Goal: Task Accomplishment & Management: Complete application form

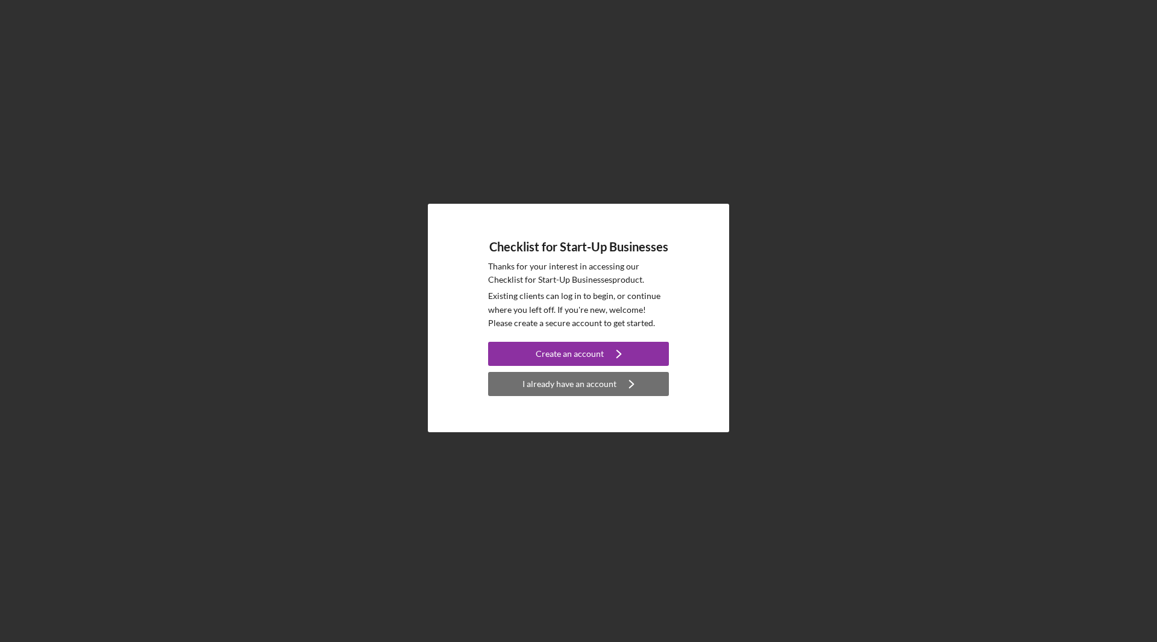
click at [569, 380] on div "I already have an account" at bounding box center [569, 384] width 94 height 24
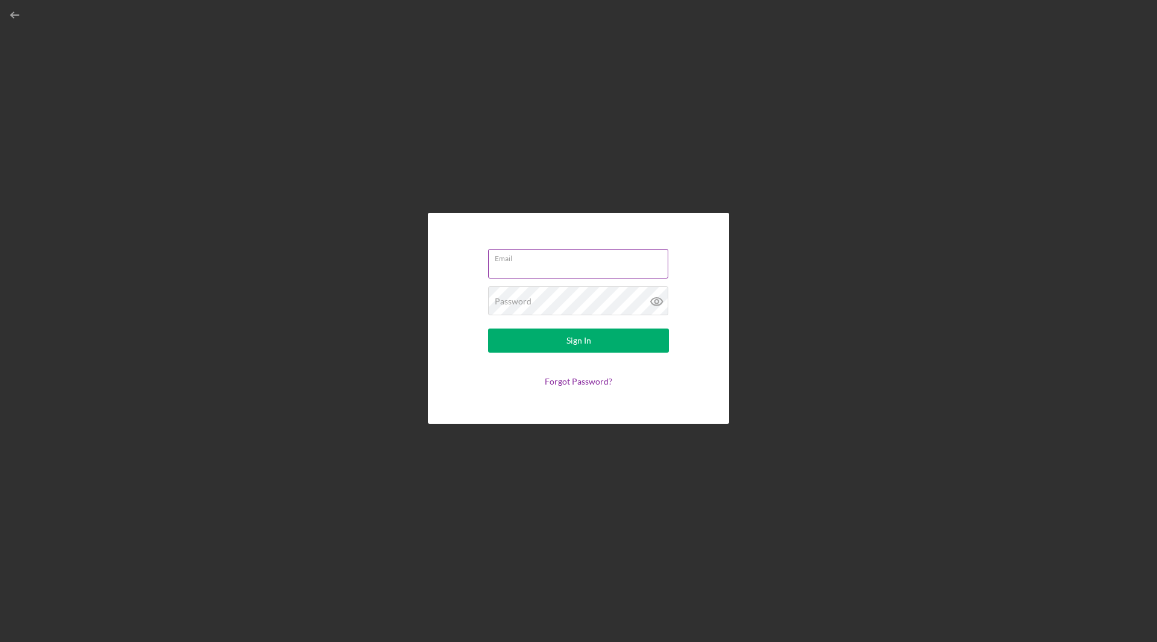
click at [585, 278] on input "Email" at bounding box center [578, 263] width 180 height 29
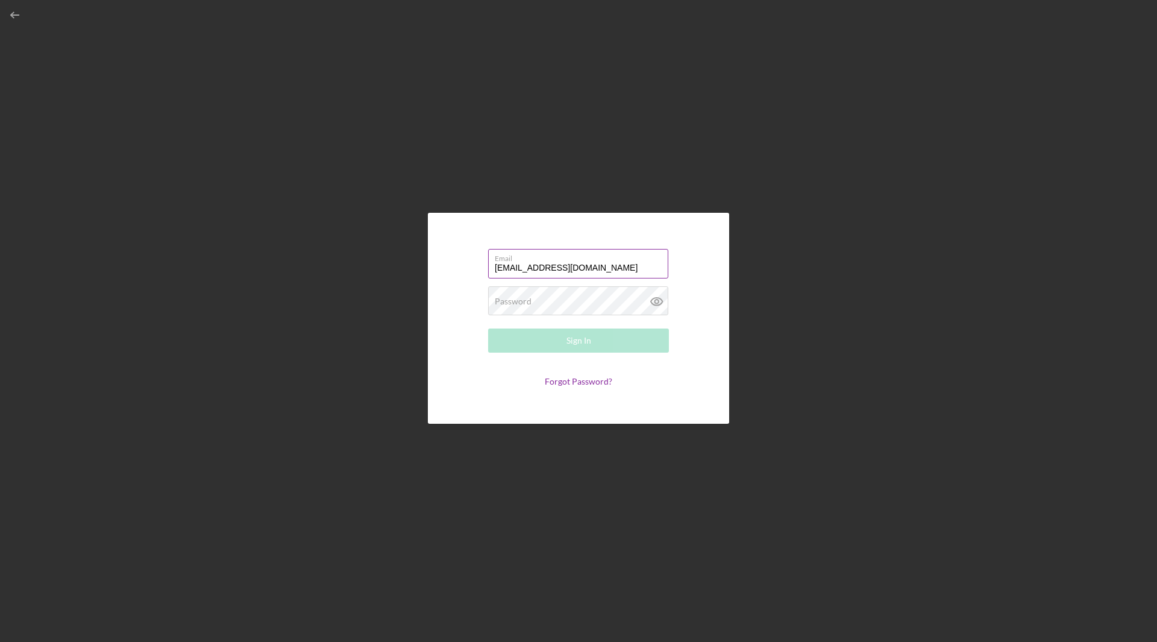
type input "[EMAIL_ADDRESS][DOMAIN_NAME]"
click at [488, 328] on button "Sign In" at bounding box center [578, 340] width 181 height 24
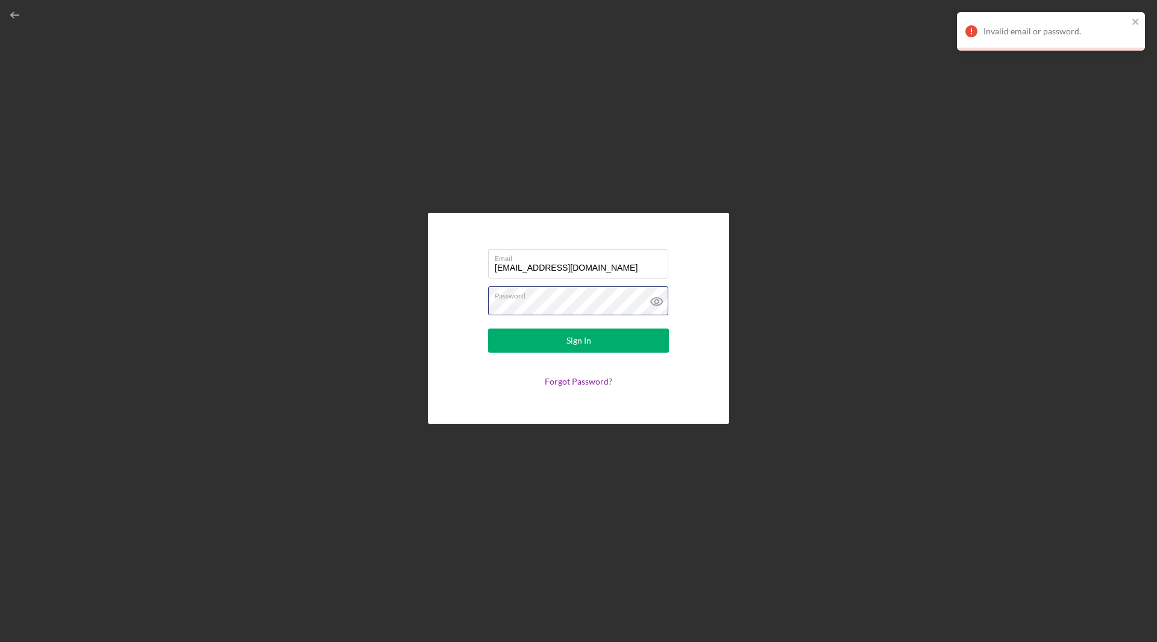
click at [287, 316] on div "Email [EMAIL_ADDRESS][DOMAIN_NAME] Password Sign In Forgot Password?" at bounding box center [578, 318] width 1145 height 636
click at [488, 328] on button "Sign In" at bounding box center [578, 340] width 181 height 24
click at [280, 317] on div "Email [EMAIL_ADDRESS][DOMAIN_NAME] Password Sign In Forgot Password?" at bounding box center [578, 318] width 1145 height 636
click at [653, 305] on icon at bounding box center [657, 301] width 30 height 30
click at [488, 328] on button "Sign In" at bounding box center [578, 340] width 181 height 24
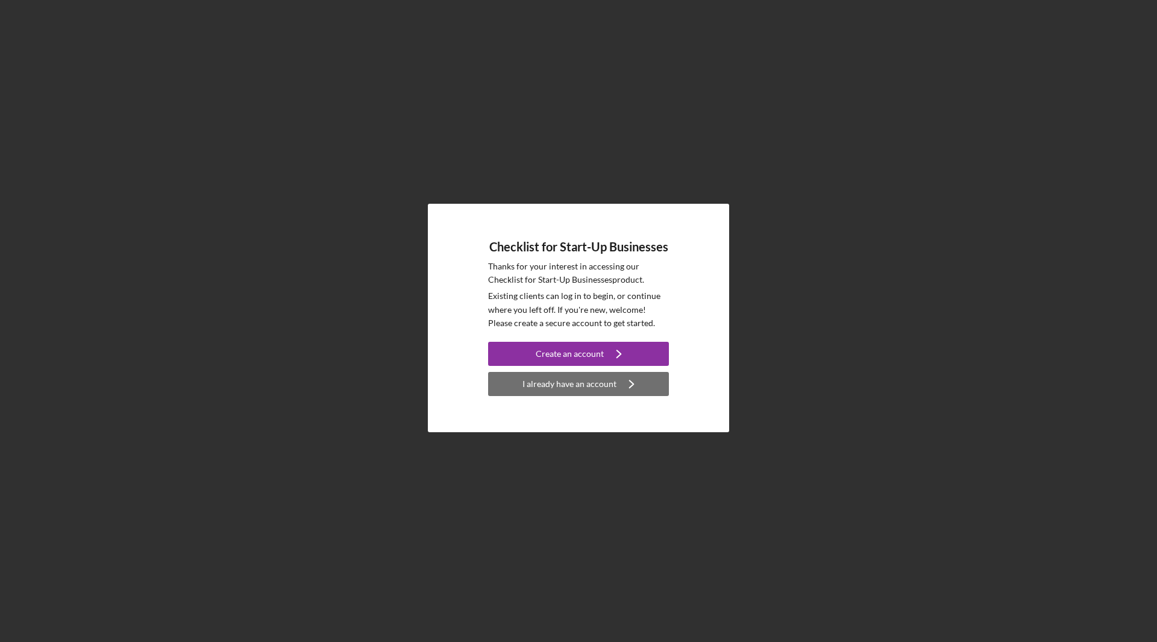
click at [595, 385] on div "I already have an account" at bounding box center [569, 384] width 94 height 24
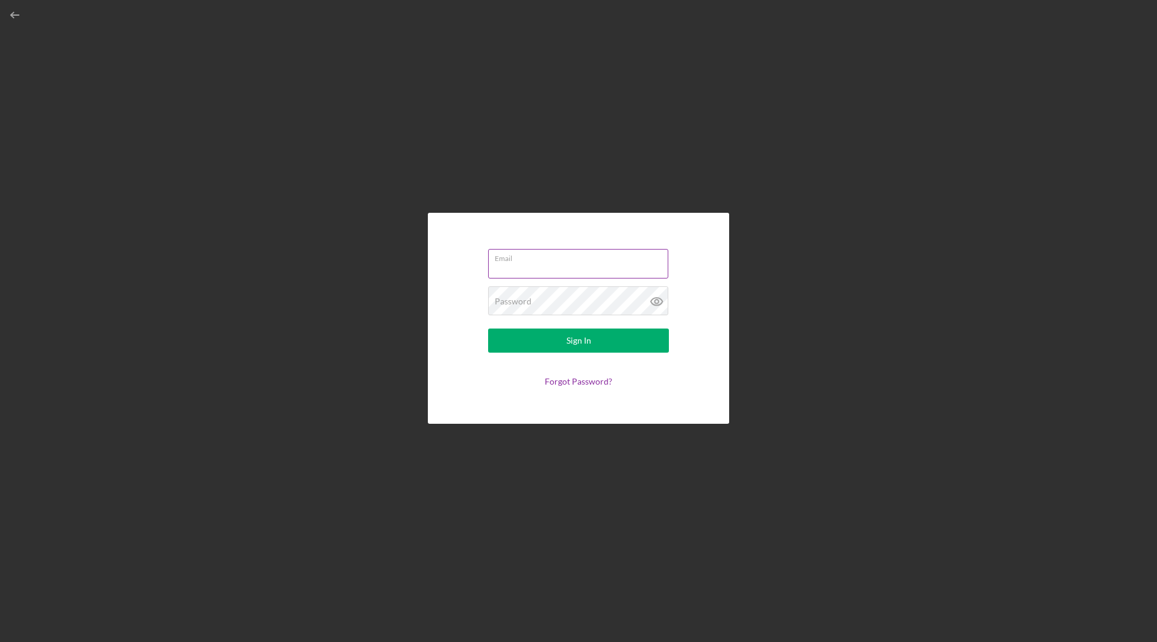
click at [550, 269] on input "Email" at bounding box center [578, 263] width 180 height 29
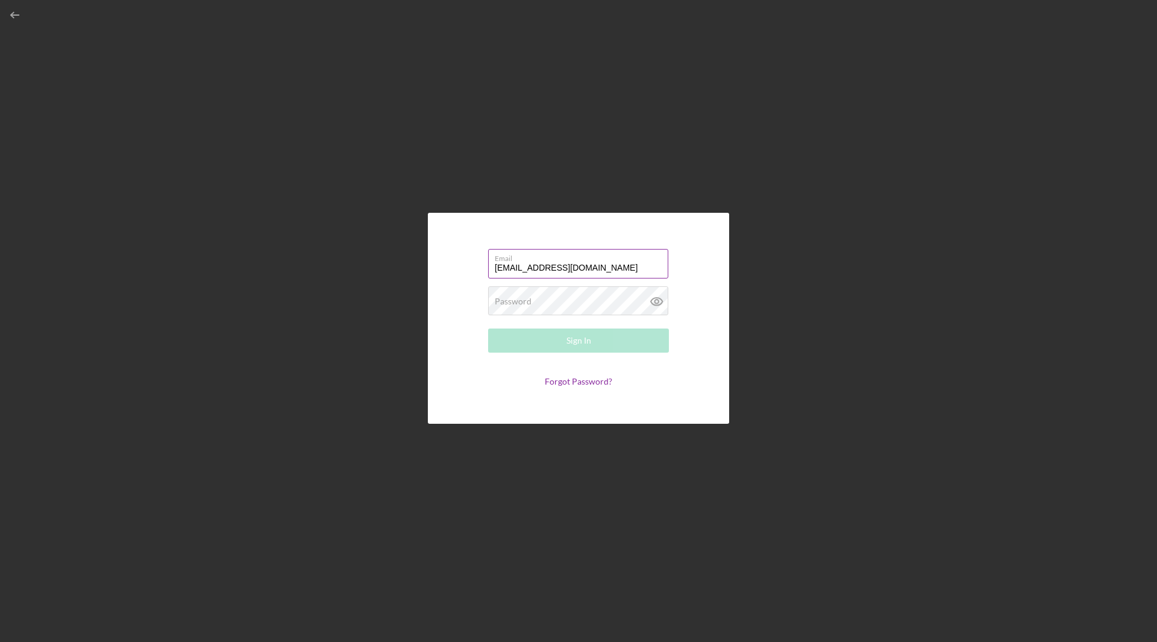
type input "[EMAIL_ADDRESS][DOMAIN_NAME]"
click at [488, 328] on button "Sign In" at bounding box center [578, 340] width 181 height 24
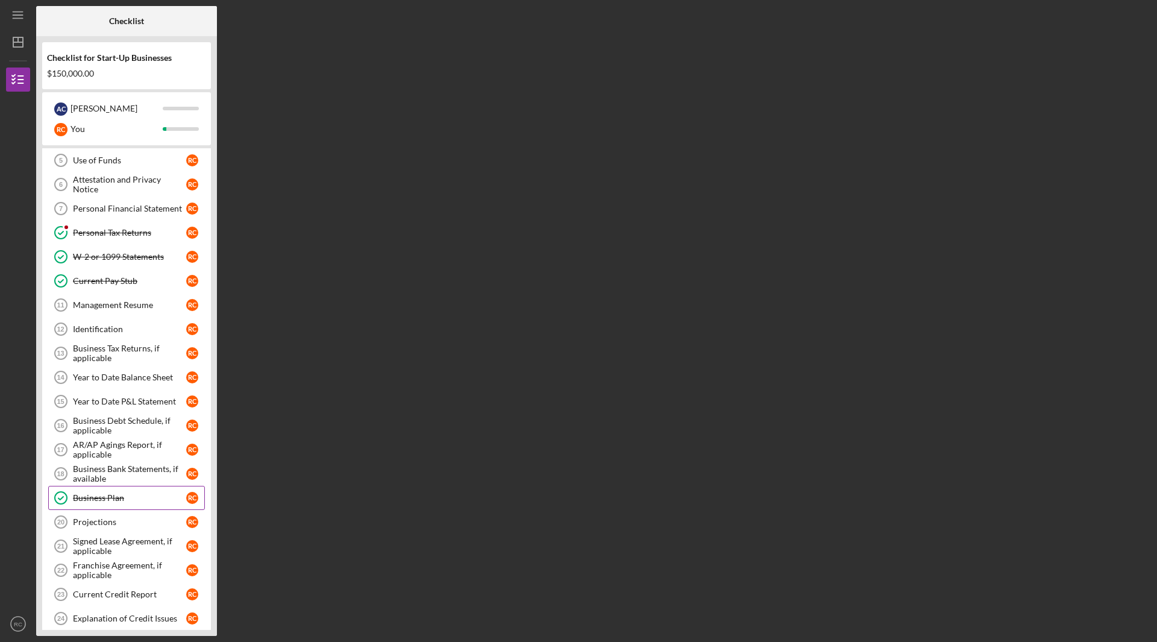
scroll to position [121, 0]
click at [118, 328] on div "Identification" at bounding box center [129, 330] width 113 height 10
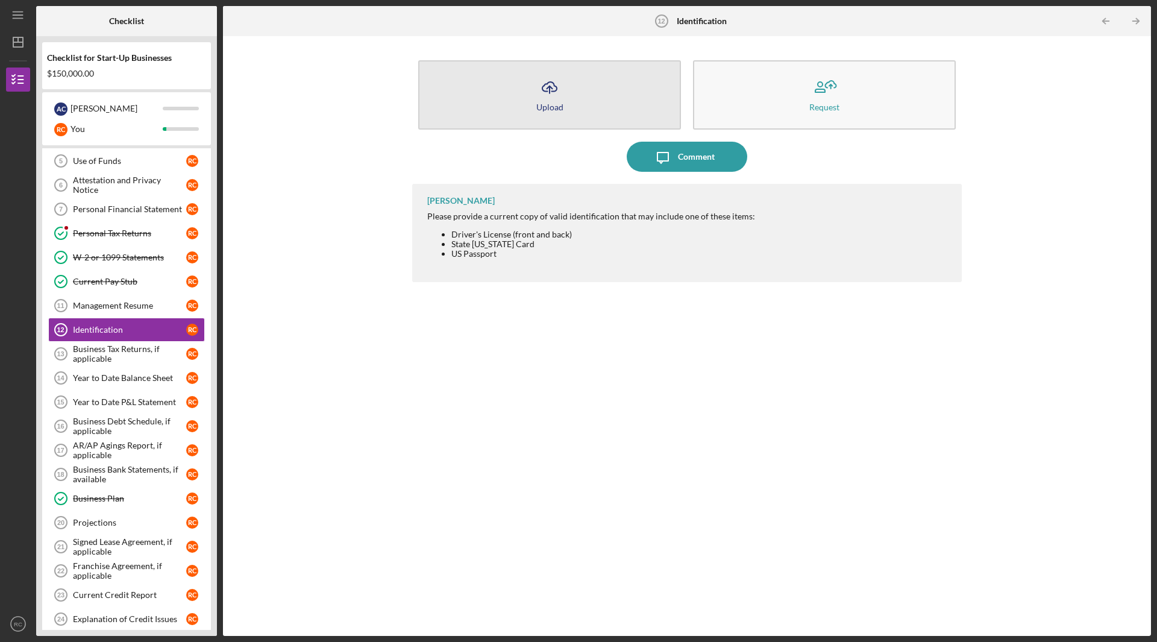
click at [550, 105] on div "Upload" at bounding box center [549, 106] width 27 height 9
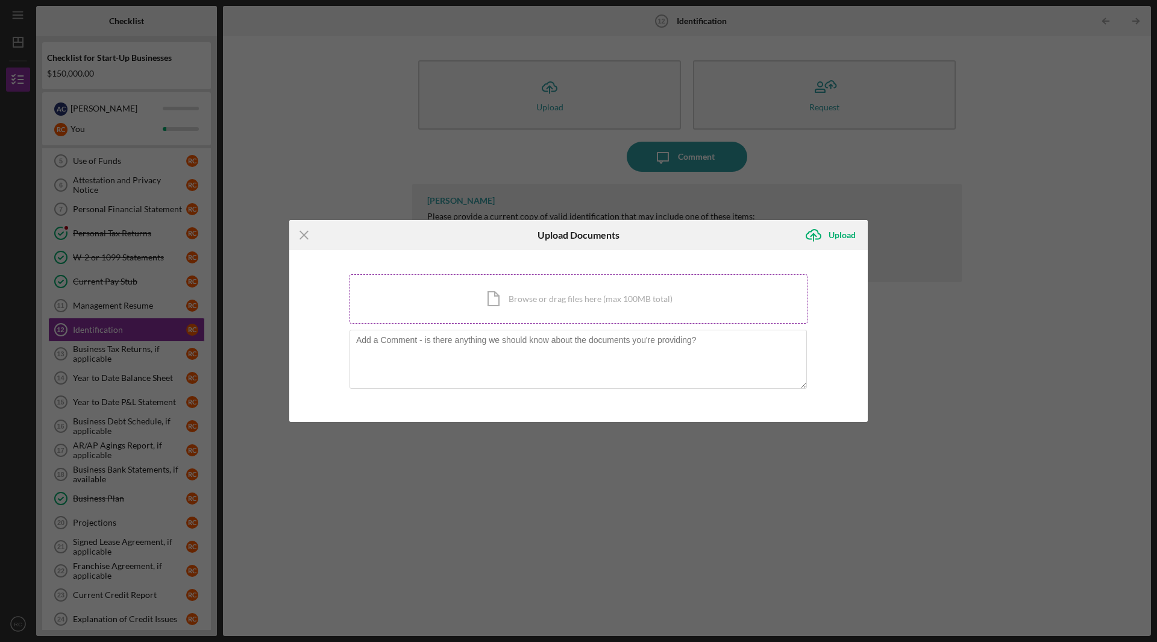
click at [614, 306] on div "Icon/Document Browse or drag files here (max 100MB total) Tap to choose files o…" at bounding box center [578, 298] width 458 height 49
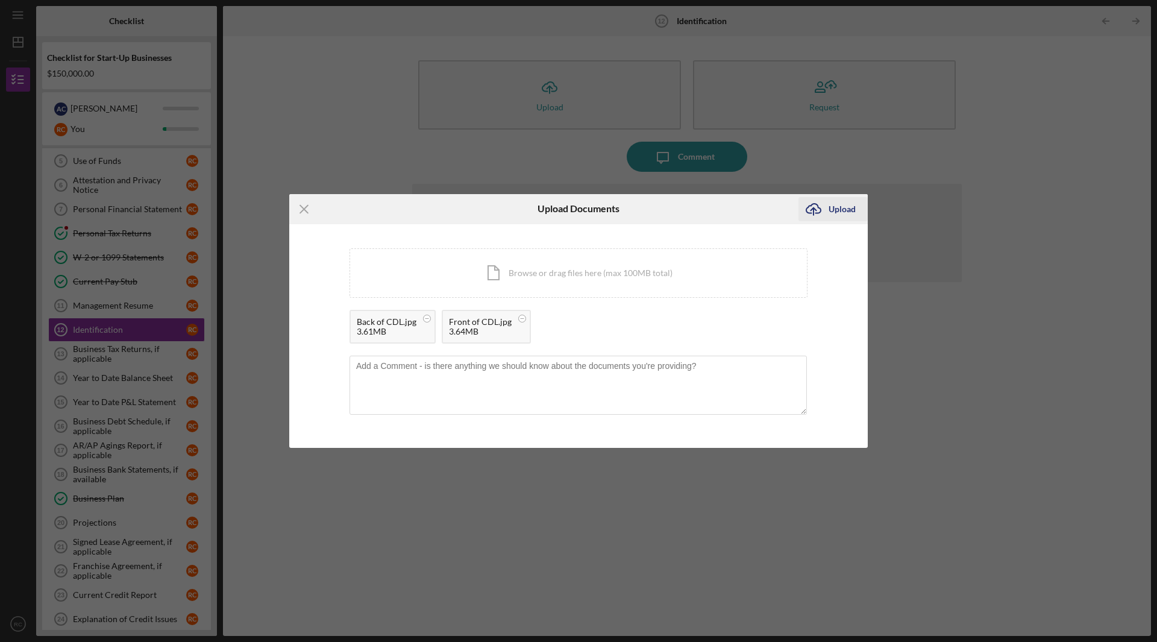
click at [821, 210] on icon "submit" at bounding box center [813, 208] width 14 height 9
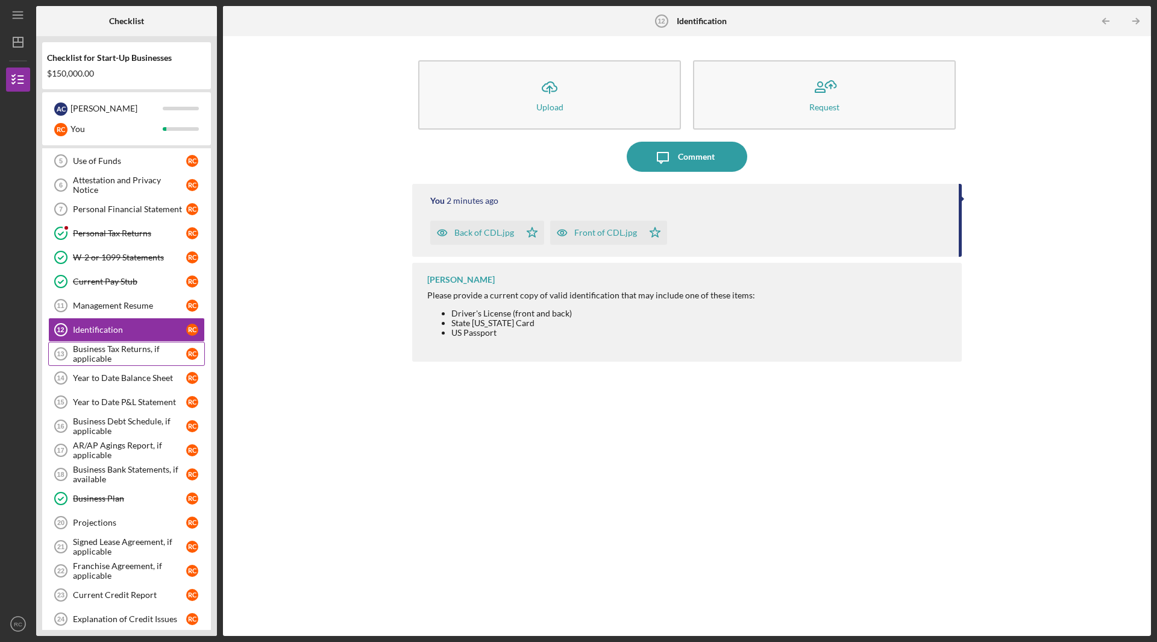
click at [141, 348] on div "Business Tax Returns, if applicable" at bounding box center [129, 353] width 113 height 19
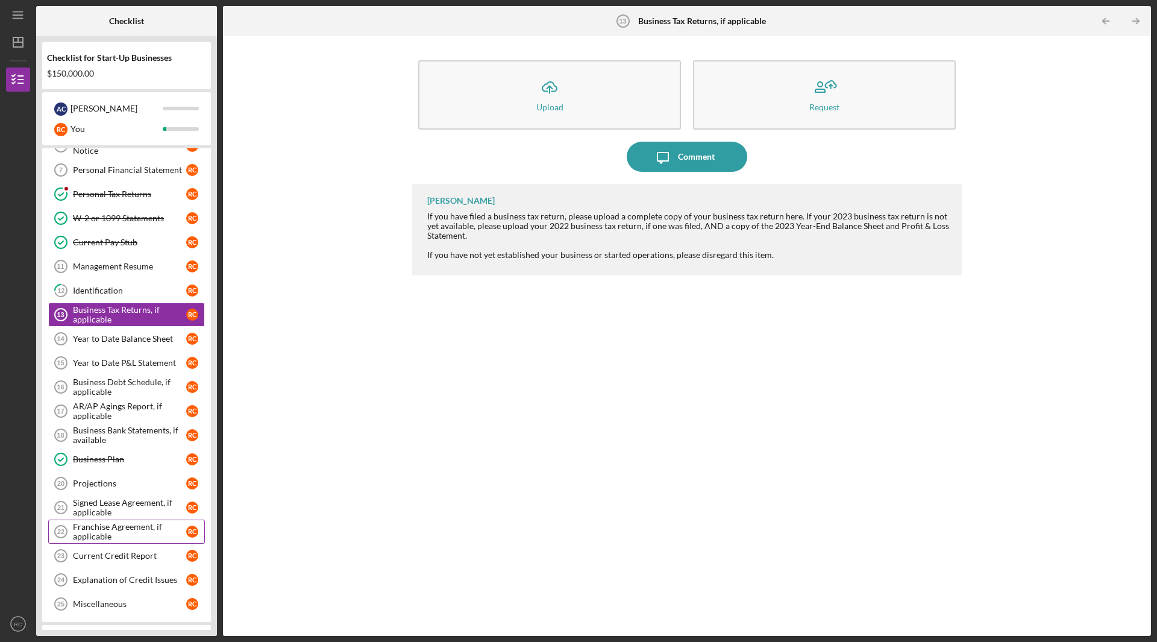
scroll to position [181, 0]
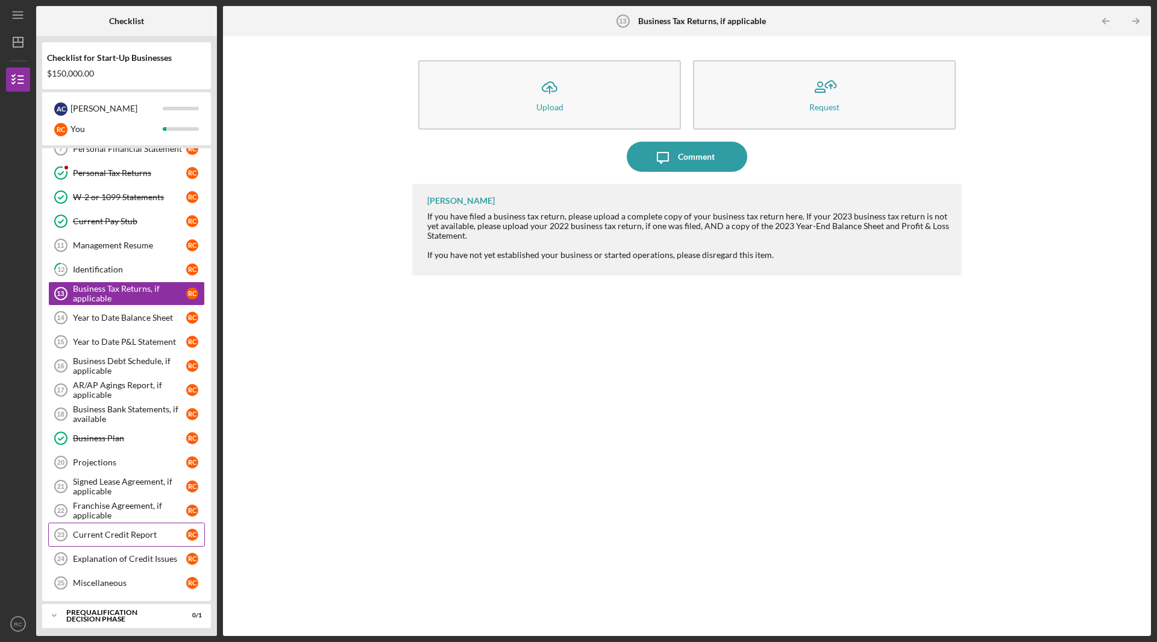
click at [107, 533] on div "Current Credit Report" at bounding box center [129, 535] width 113 height 10
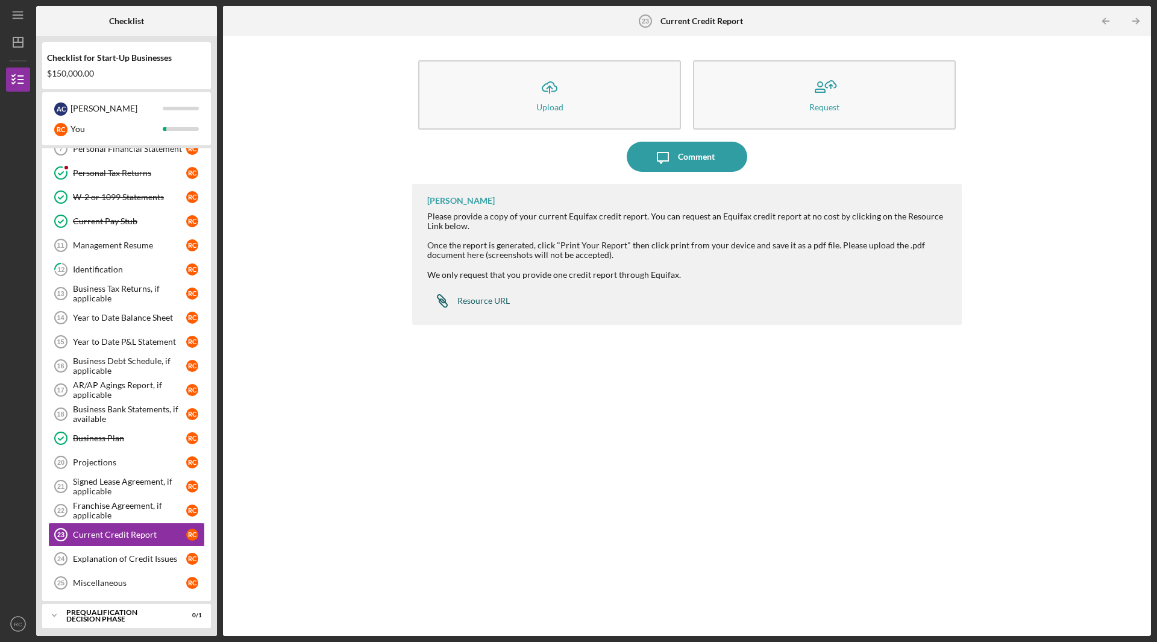
click at [477, 302] on div "Resource URL" at bounding box center [483, 301] width 52 height 10
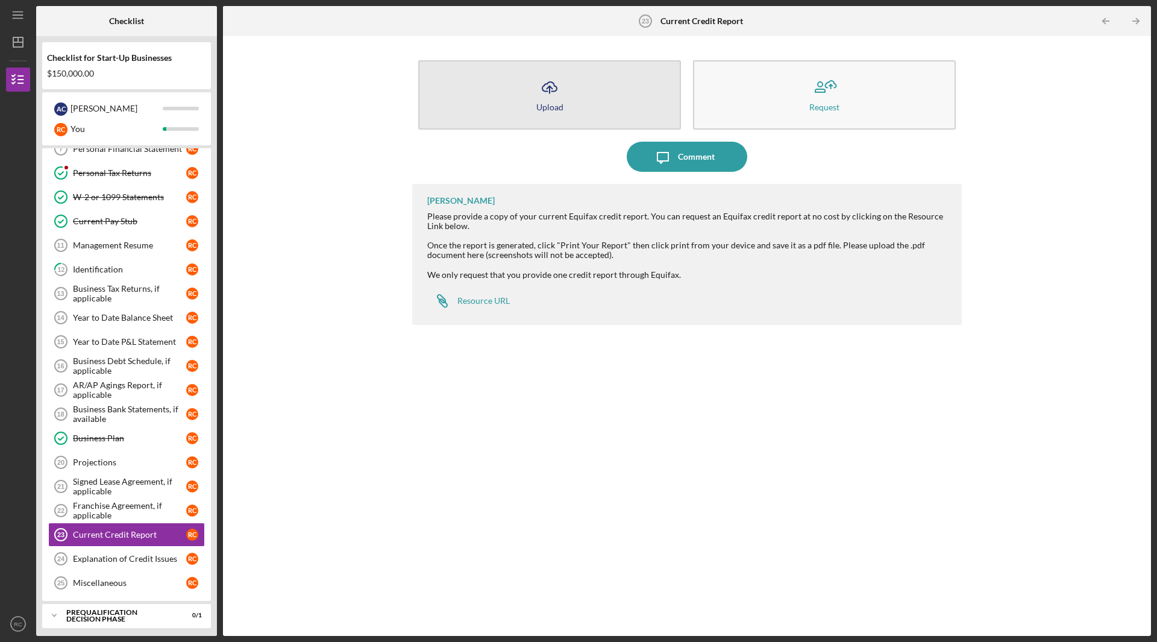
click at [556, 102] on div "Upload" at bounding box center [549, 106] width 27 height 9
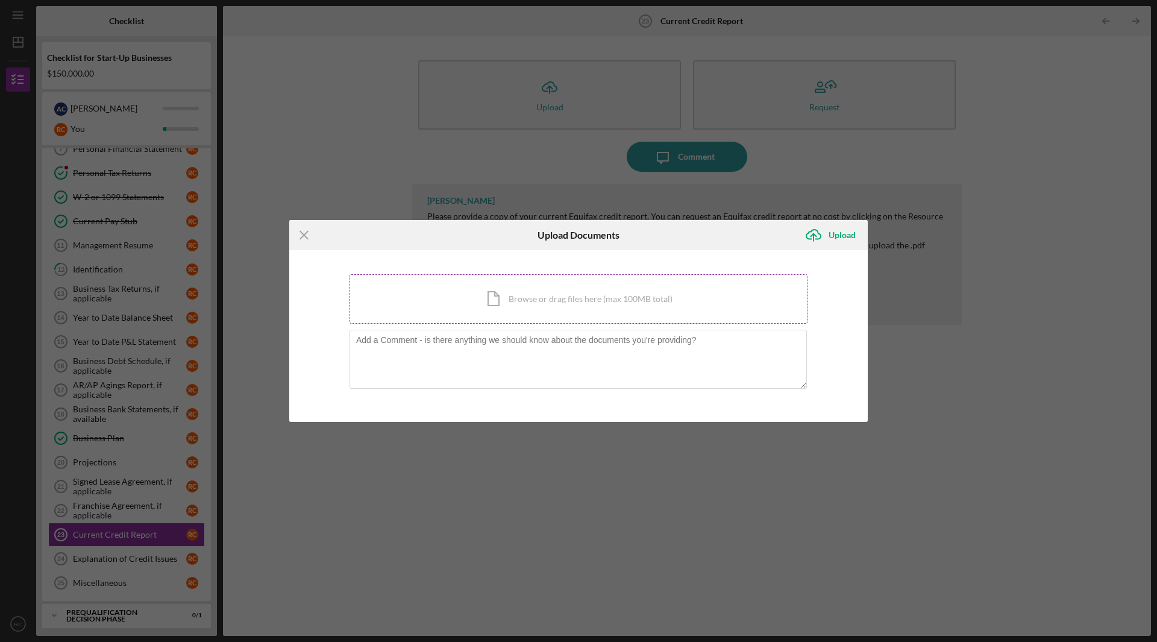
click at [685, 293] on div "Icon/Document Browse or drag files here (max 100MB total) Tap to choose files o…" at bounding box center [578, 298] width 458 height 49
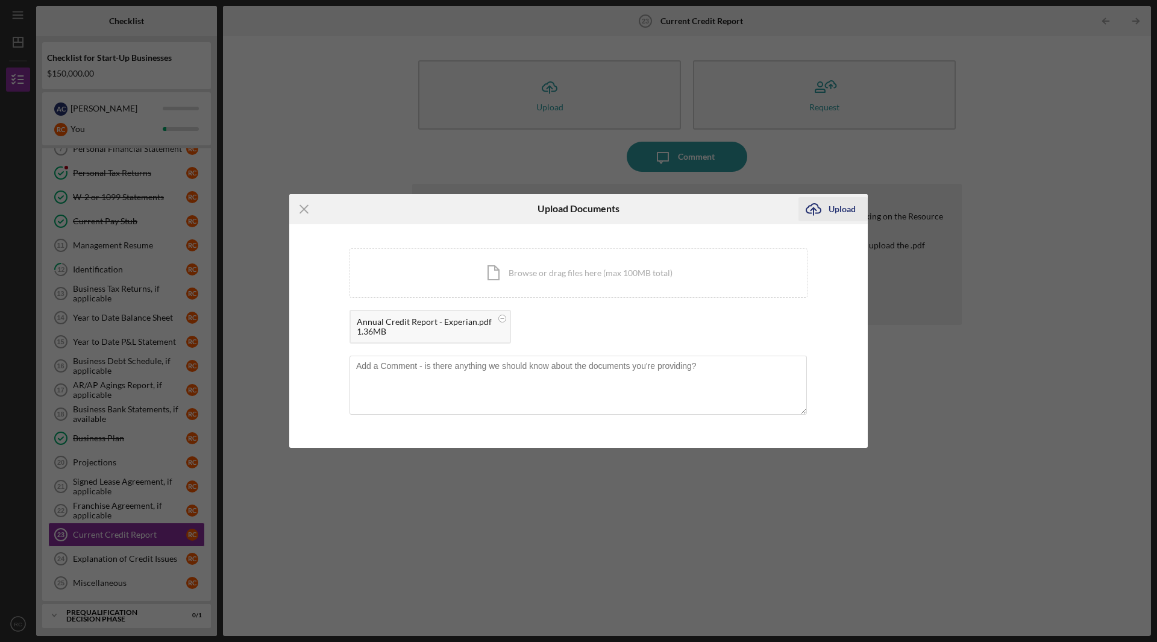
click at [838, 208] on div "Upload" at bounding box center [842, 209] width 27 height 24
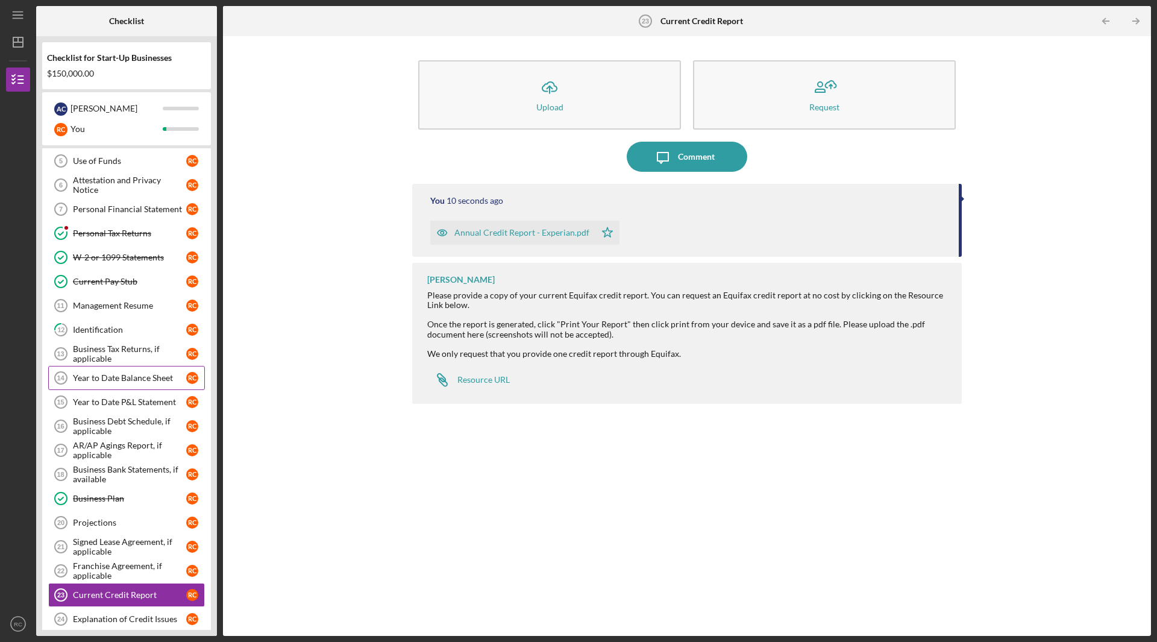
scroll to position [60, 0]
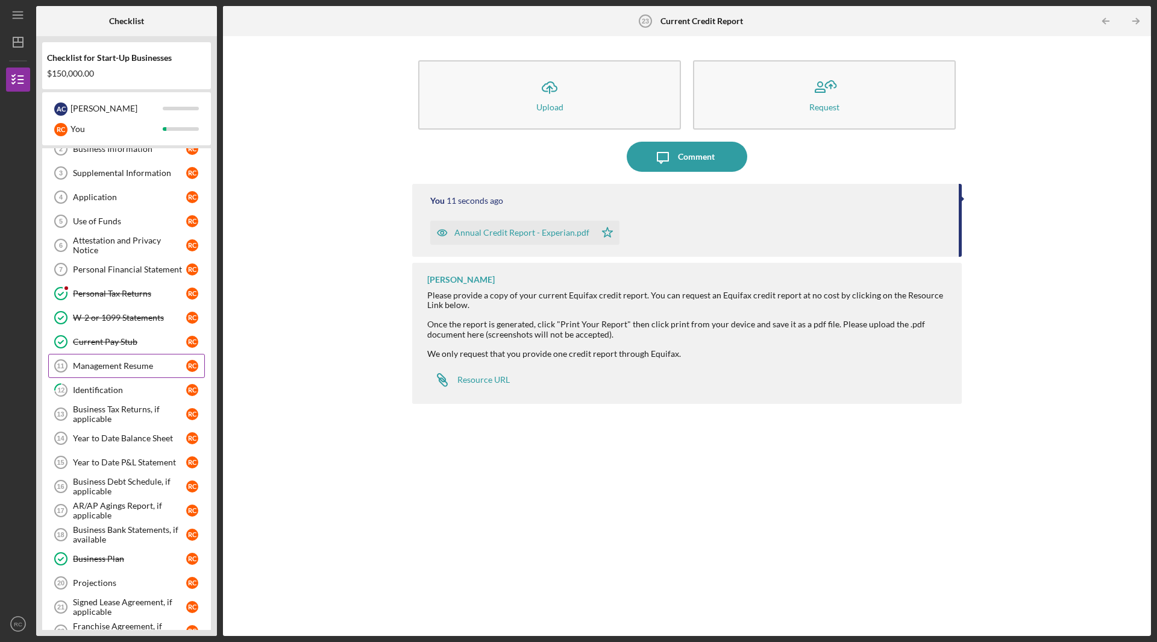
click at [118, 367] on div "Management Resume" at bounding box center [129, 366] width 113 height 10
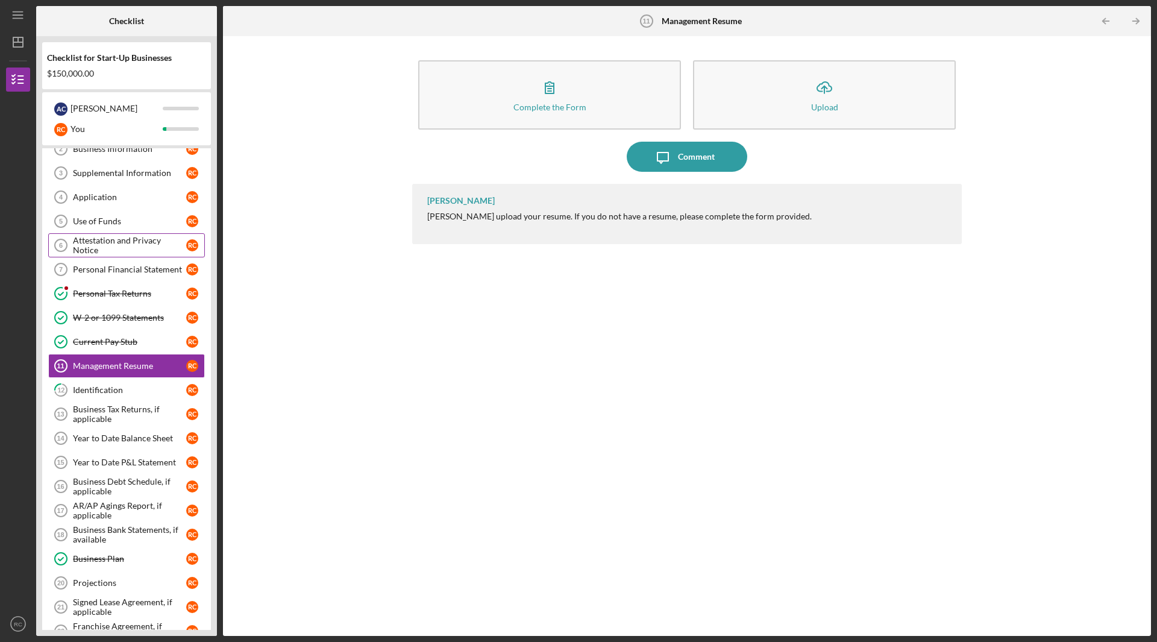
click at [107, 243] on div "Attestation and Privacy Notice" at bounding box center [129, 245] width 113 height 19
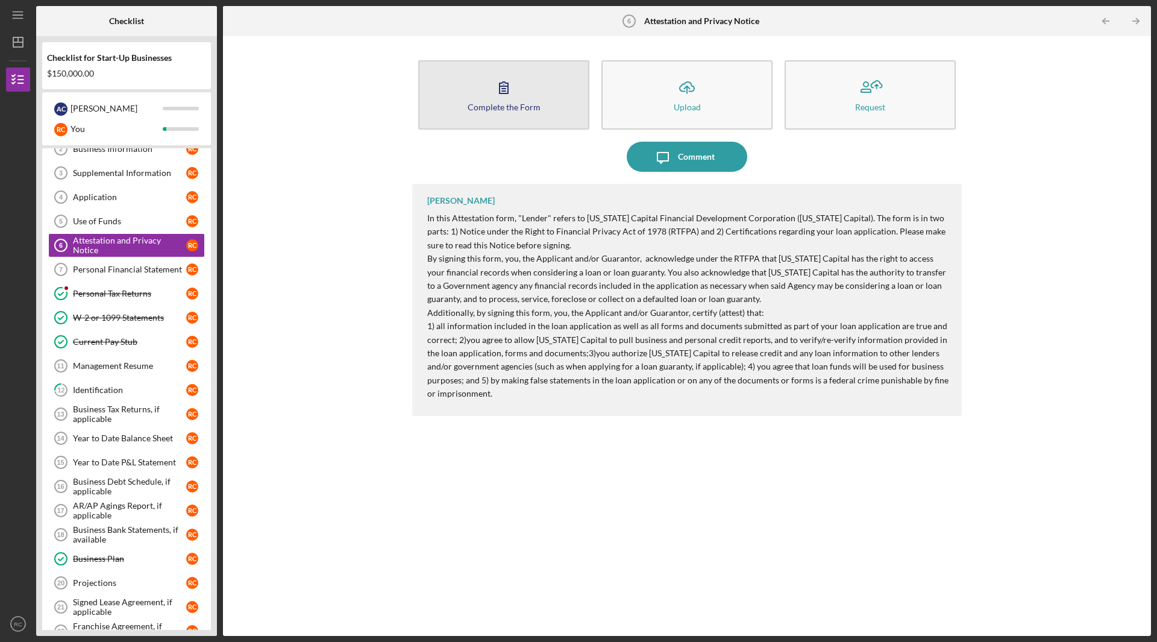
click at [487, 90] on button "Complete the Form Form" at bounding box center [503, 94] width 171 height 69
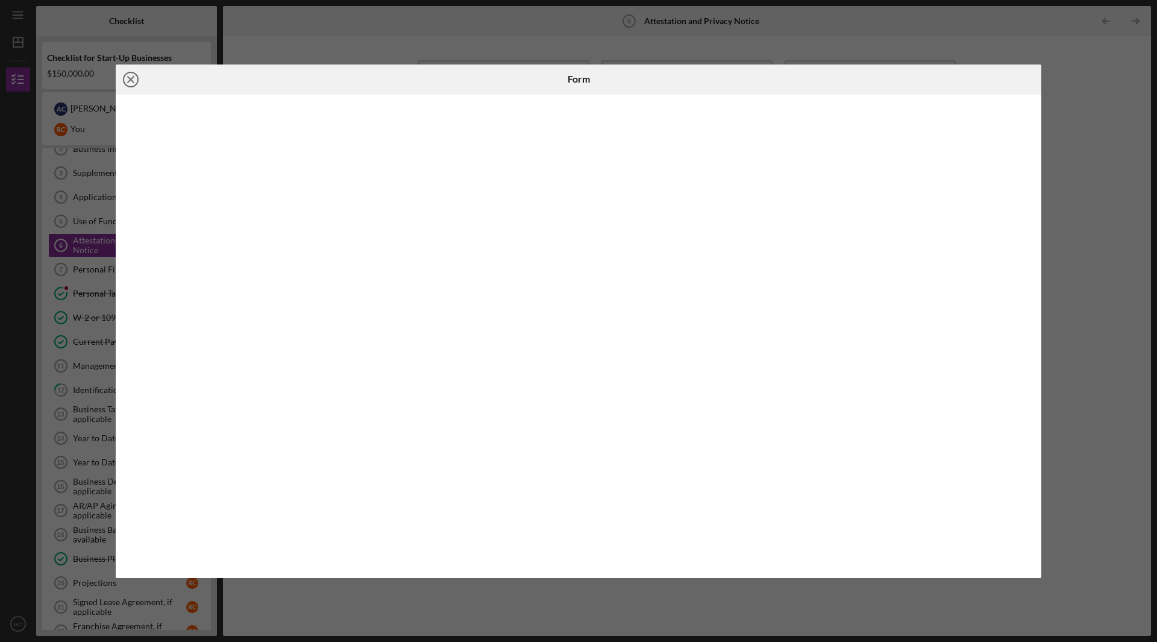
click at [130, 81] on icon "Icon/Close" at bounding box center [131, 79] width 30 height 30
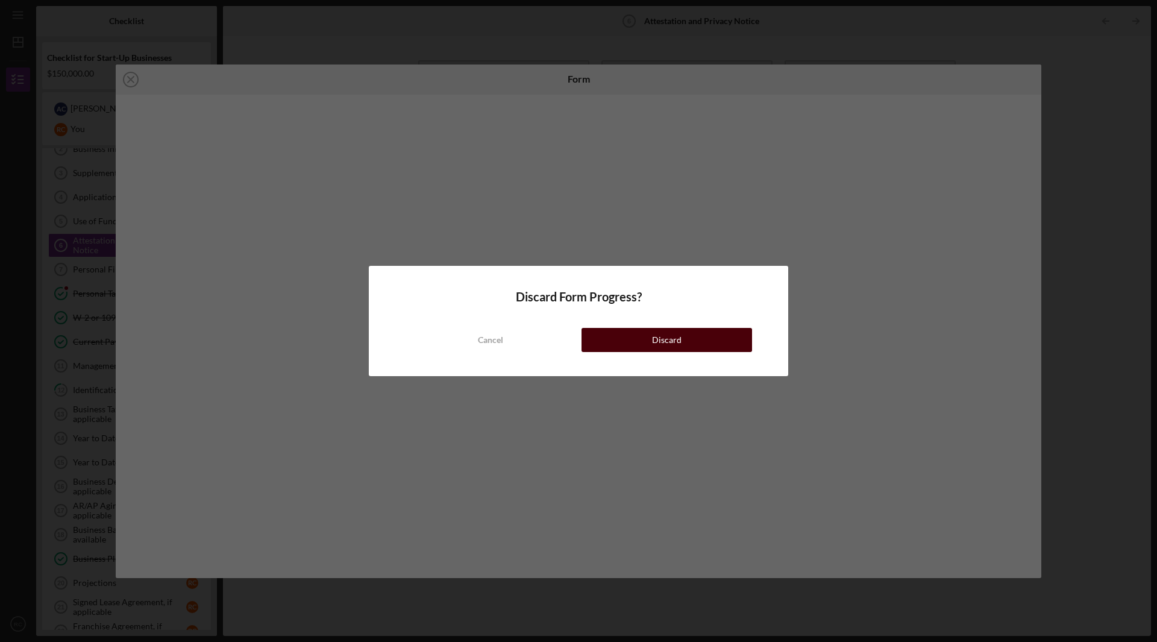
click at [628, 344] on button "Discard" at bounding box center [666, 340] width 171 height 24
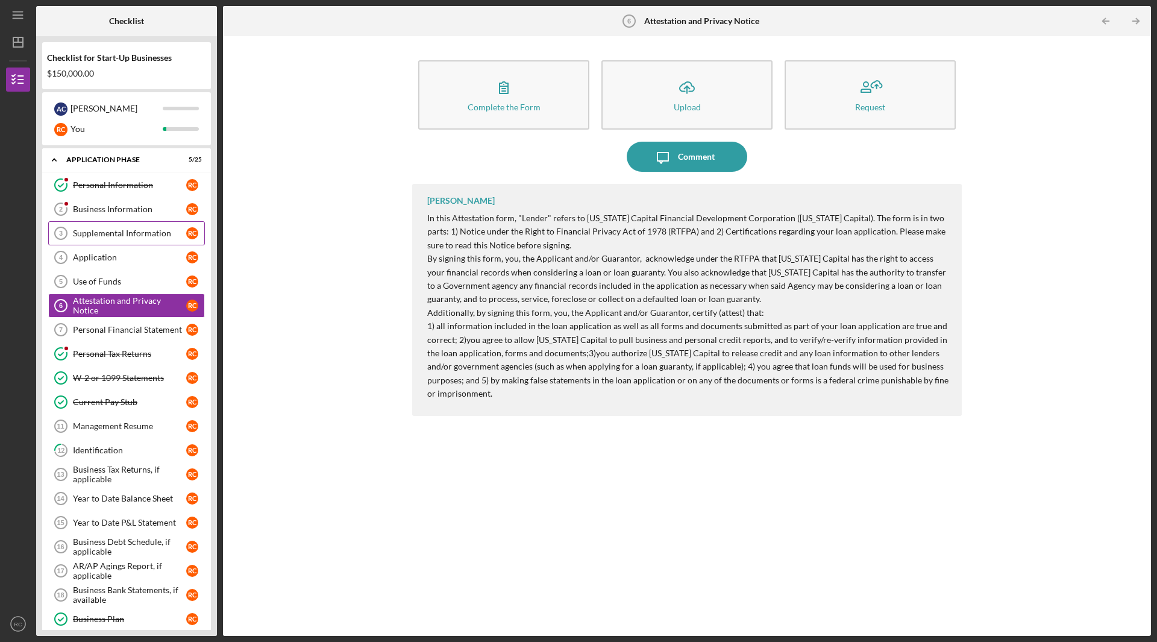
click at [112, 236] on div "Supplemental Information" at bounding box center [129, 233] width 113 height 10
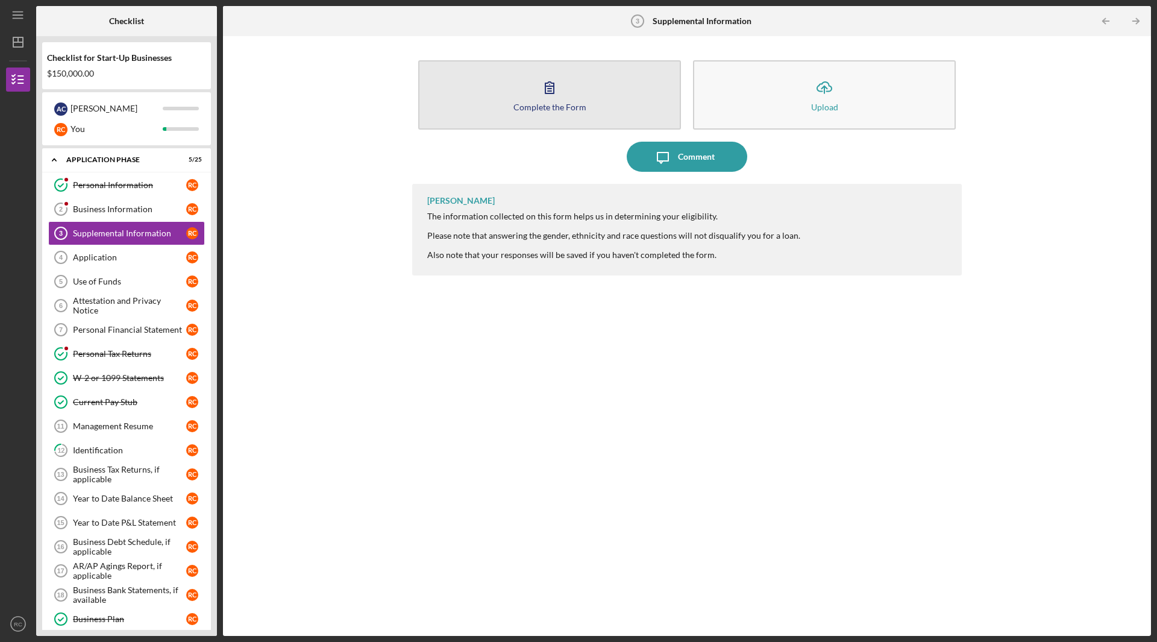
click at [550, 95] on icon "button" at bounding box center [549, 87] width 30 height 30
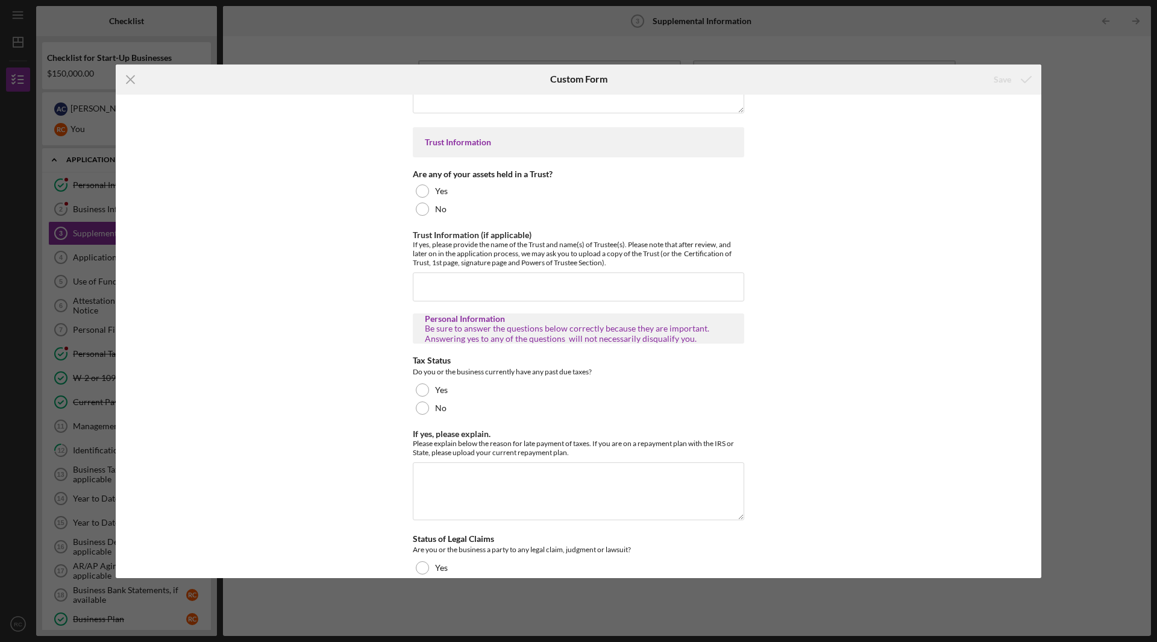
scroll to position [2651, 0]
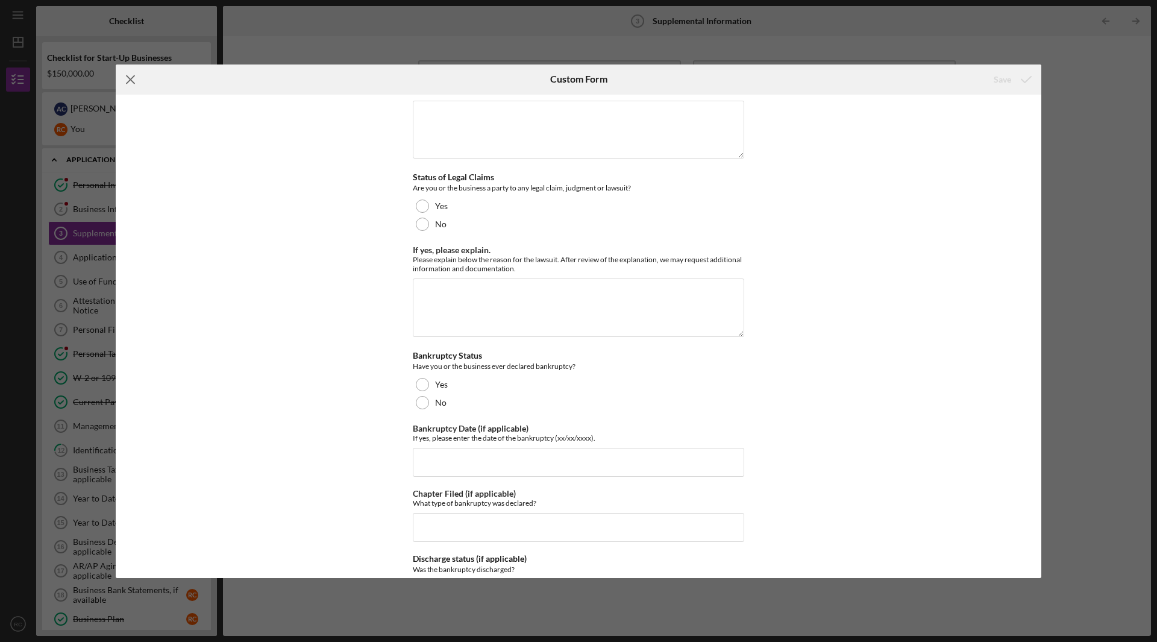
click at [134, 77] on icon "Icon/Menu Close" at bounding box center [131, 79] width 30 height 30
